Goal: Complete application form

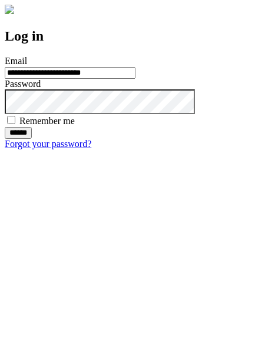
type input "**********"
click at [32, 139] on input "******" at bounding box center [18, 133] width 27 height 12
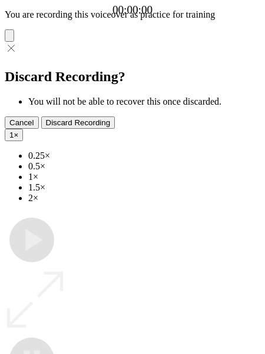
type input "**********"
